Goal: Find specific page/section: Find specific page/section

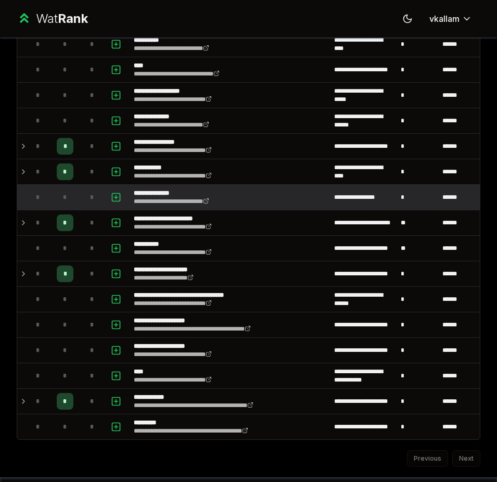
scroll to position [960, 0]
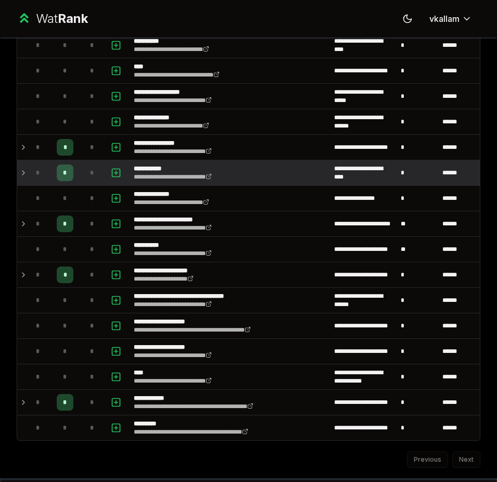
click at [17, 174] on td at bounding box center [21, 172] width 8 height 25
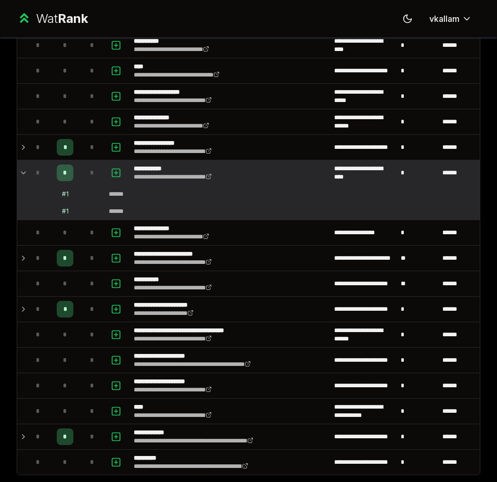
click at [20, 174] on icon at bounding box center [23, 172] width 8 height 12
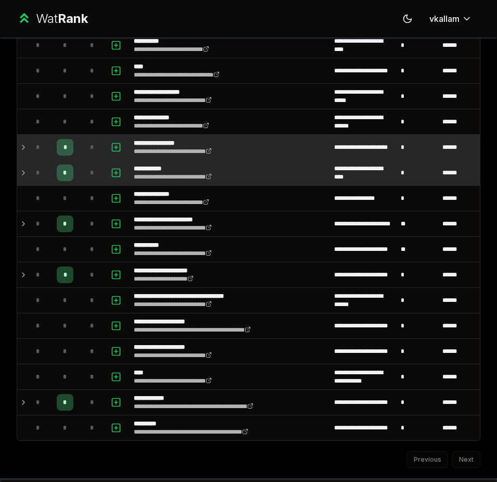
click at [24, 142] on icon at bounding box center [23, 147] width 8 height 12
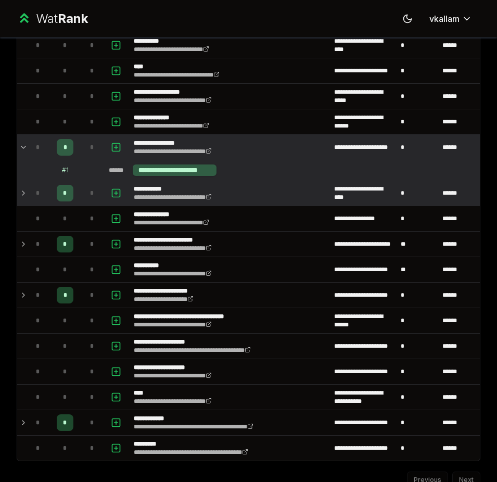
click at [24, 144] on icon at bounding box center [23, 147] width 8 height 12
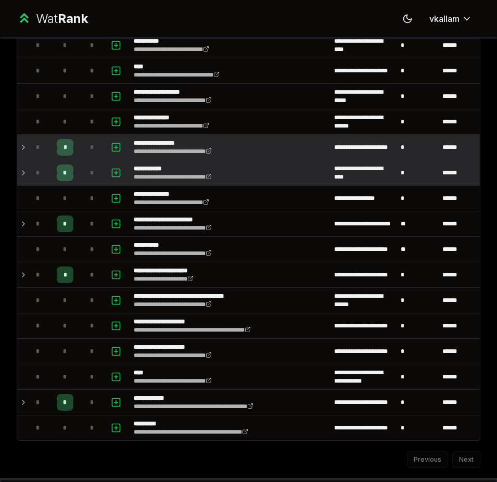
click at [24, 144] on icon at bounding box center [23, 147] width 8 height 12
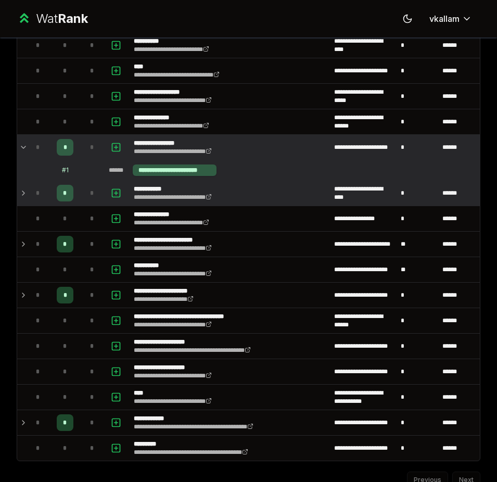
click at [24, 145] on icon at bounding box center [23, 147] width 8 height 12
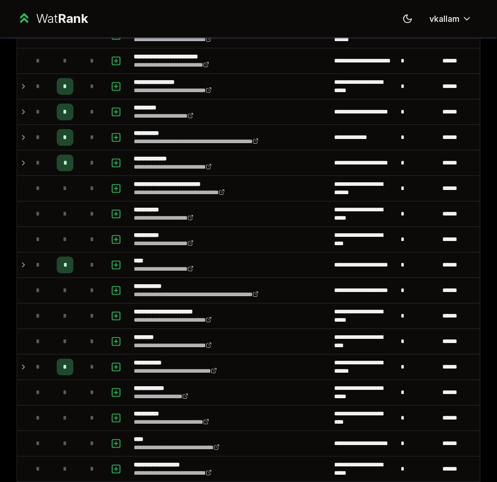
scroll to position [543, 0]
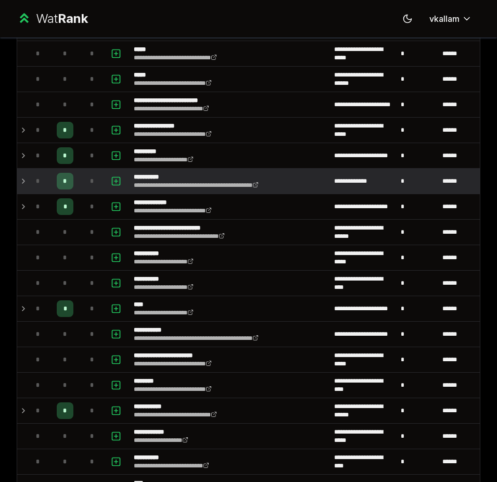
click at [23, 185] on icon at bounding box center [23, 181] width 8 height 12
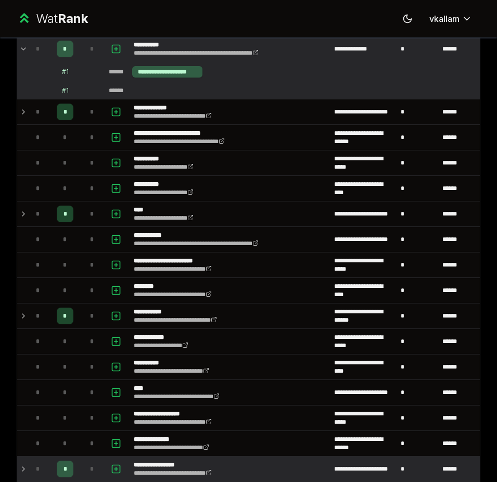
scroll to position [1020, 0]
